Goal: Task Accomplishment & Management: Use online tool/utility

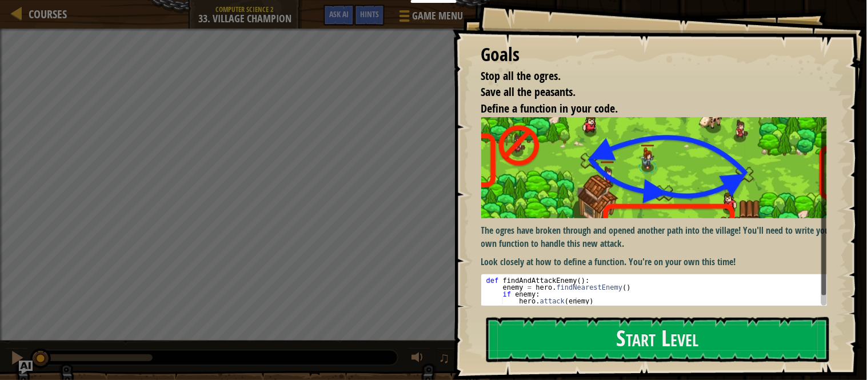
scroll to position [17, 0]
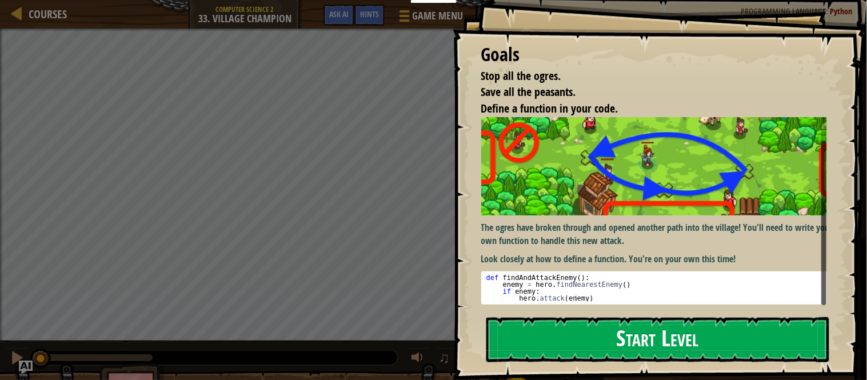
click at [681, 338] on button "Start Level" at bounding box center [657, 339] width 343 height 45
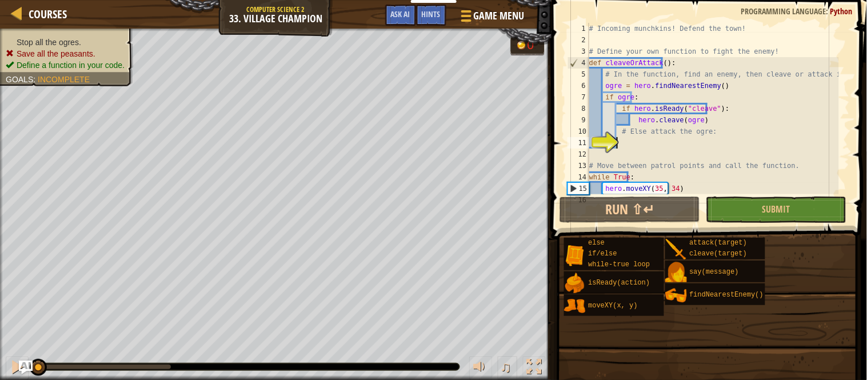
scroll to position [29, 0]
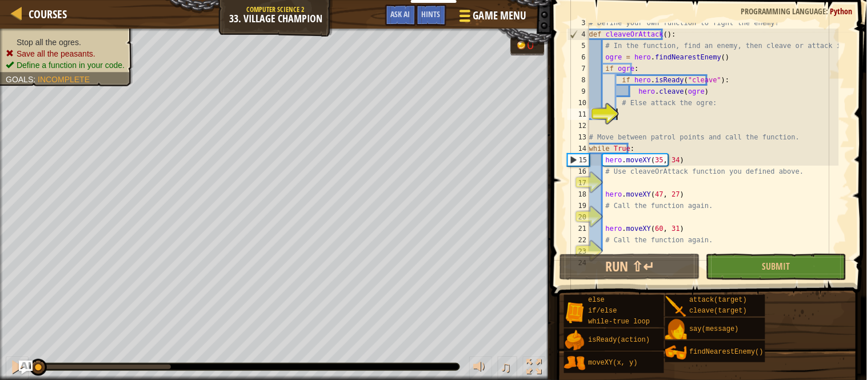
click at [466, 19] on span at bounding box center [465, 20] width 11 height 2
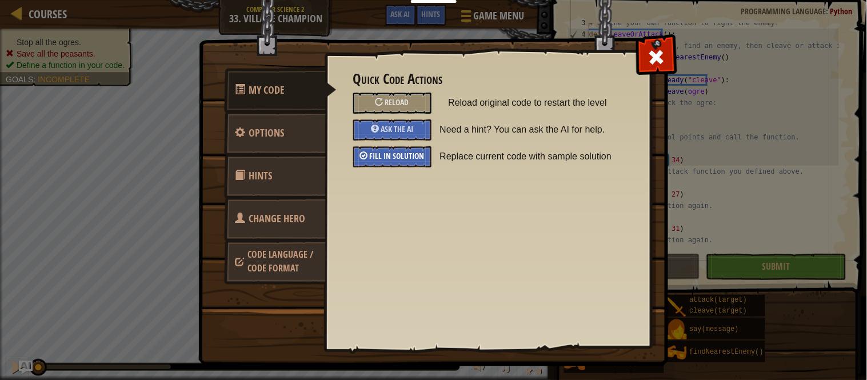
click at [400, 161] on div "Fill in solution" at bounding box center [392, 156] width 78 height 21
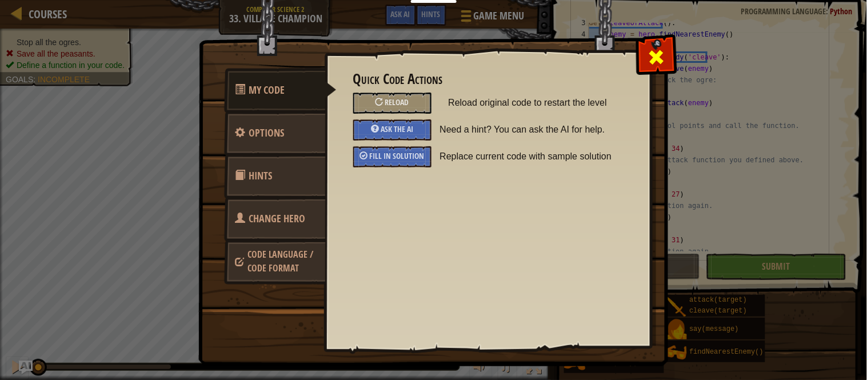
click at [652, 62] on span at bounding box center [657, 57] width 18 height 18
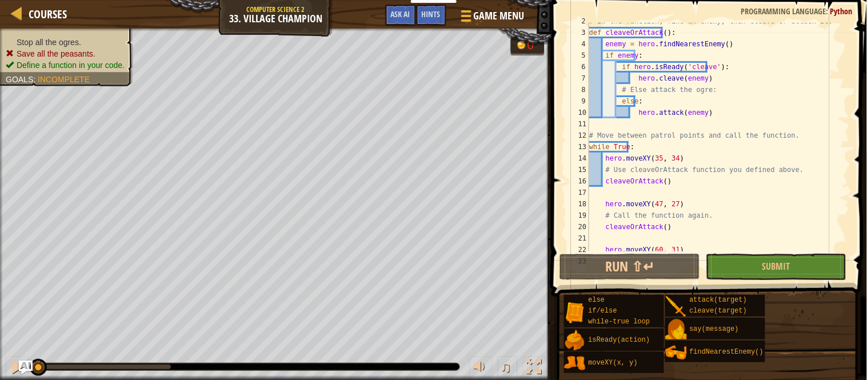
scroll to position [0, 0]
